Goal: Information Seeking & Learning: Learn about a topic

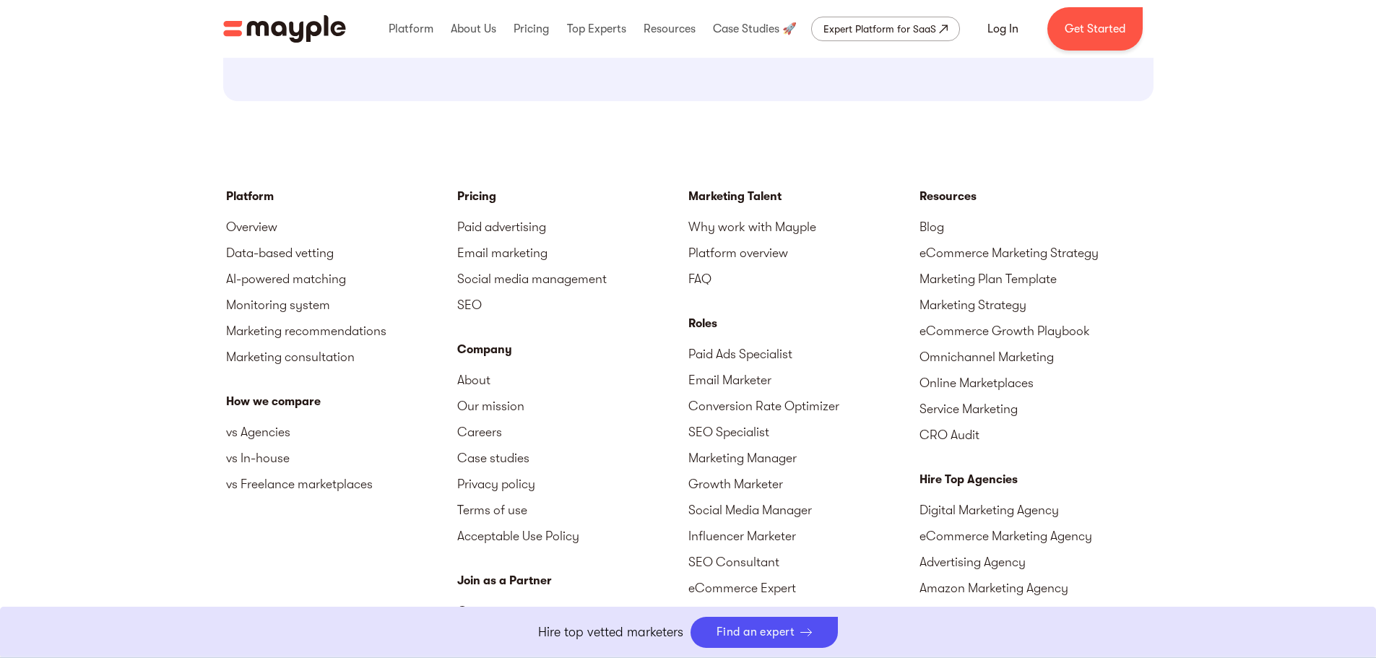
scroll to position [1589, 0]
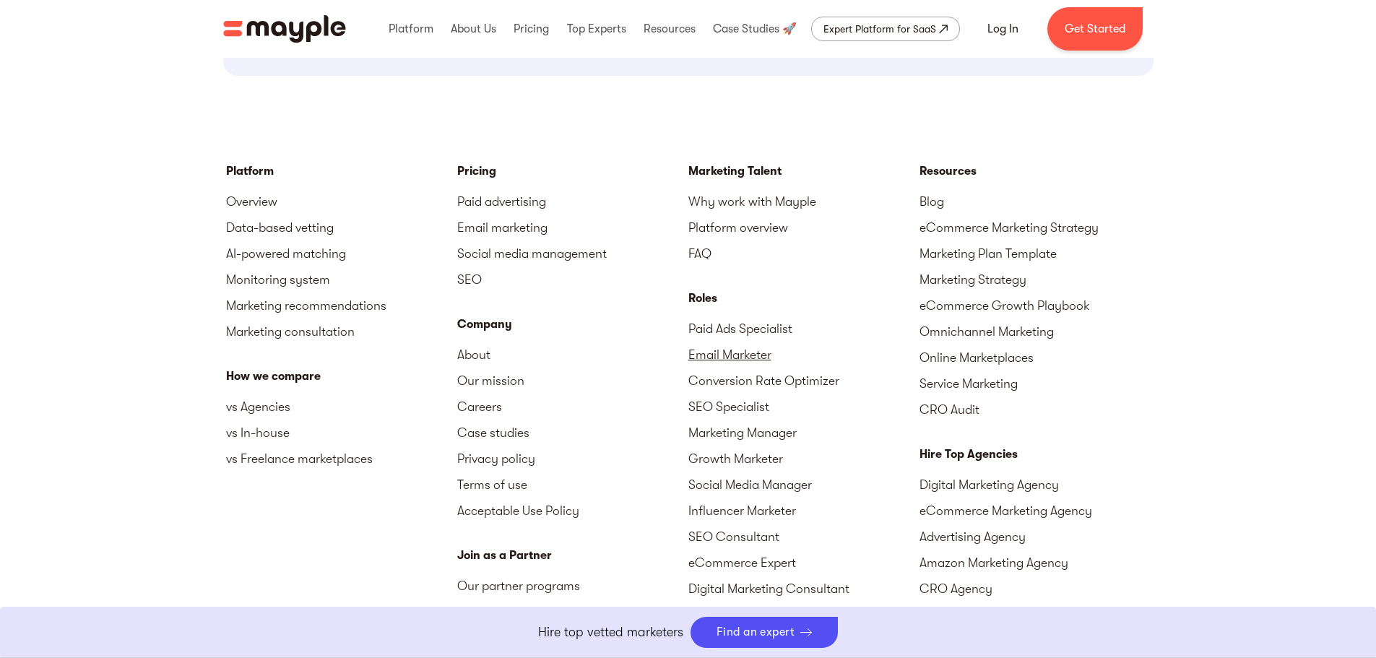
click at [726, 352] on link "Email Marketer" at bounding box center [803, 355] width 231 height 26
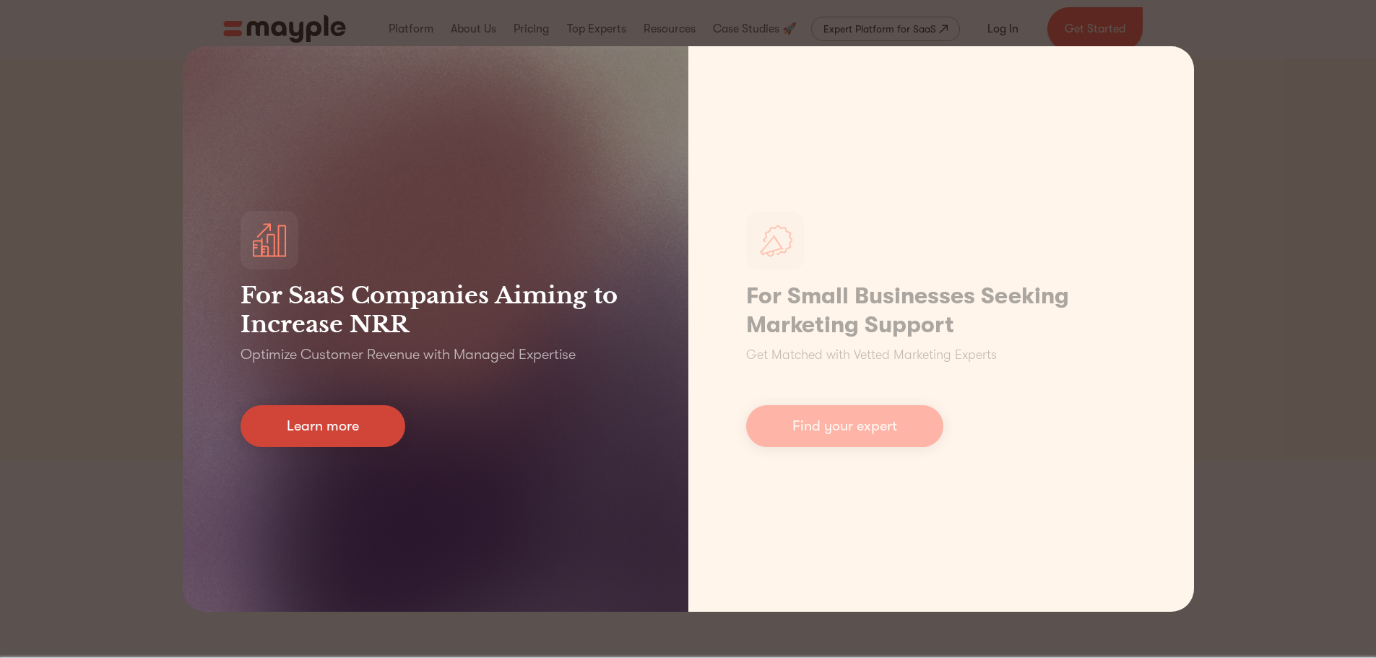
click at [333, 413] on link "Learn more" at bounding box center [322, 426] width 165 height 42
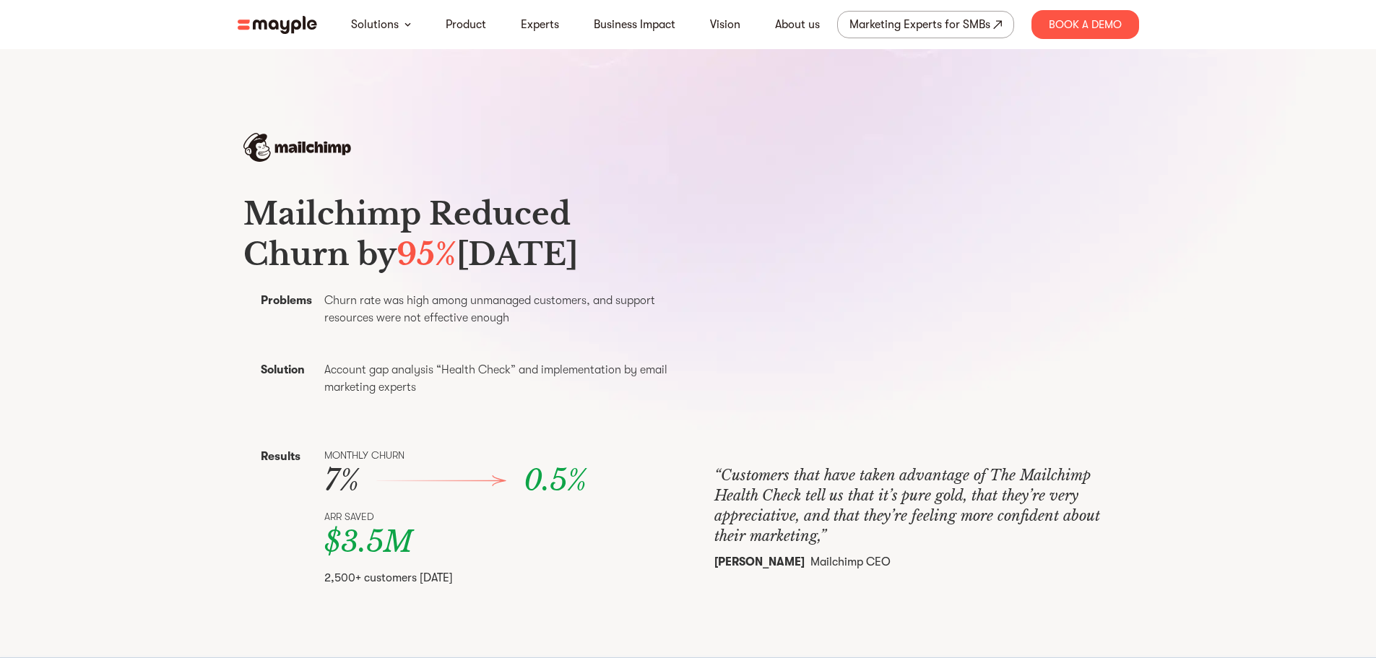
scroll to position [650, 0]
